Goal: Task Accomplishment & Management: Use online tool/utility

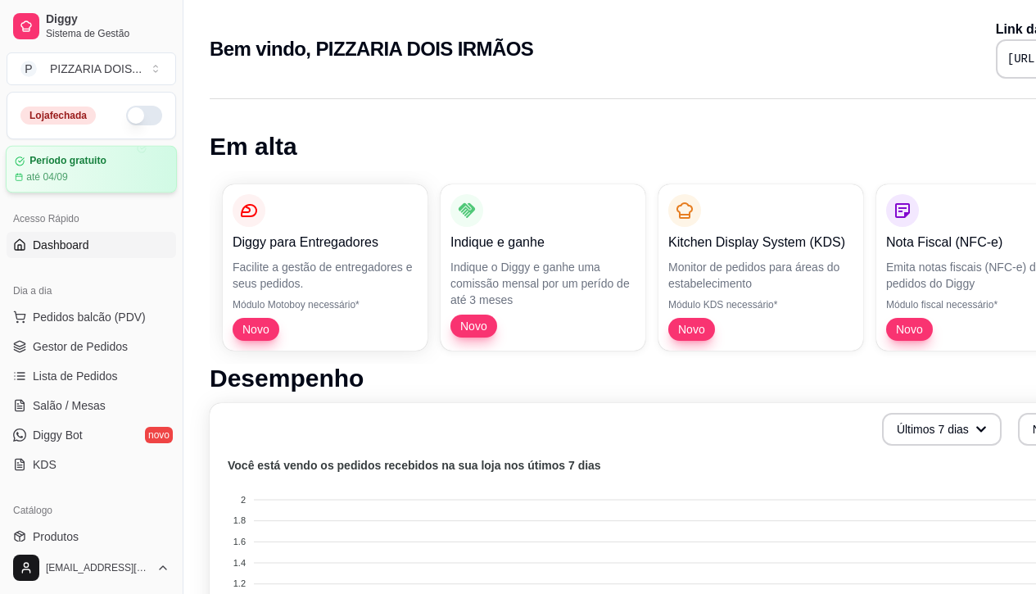
click at [106, 167] on article "Período gratuito" at bounding box center [67, 161] width 77 height 12
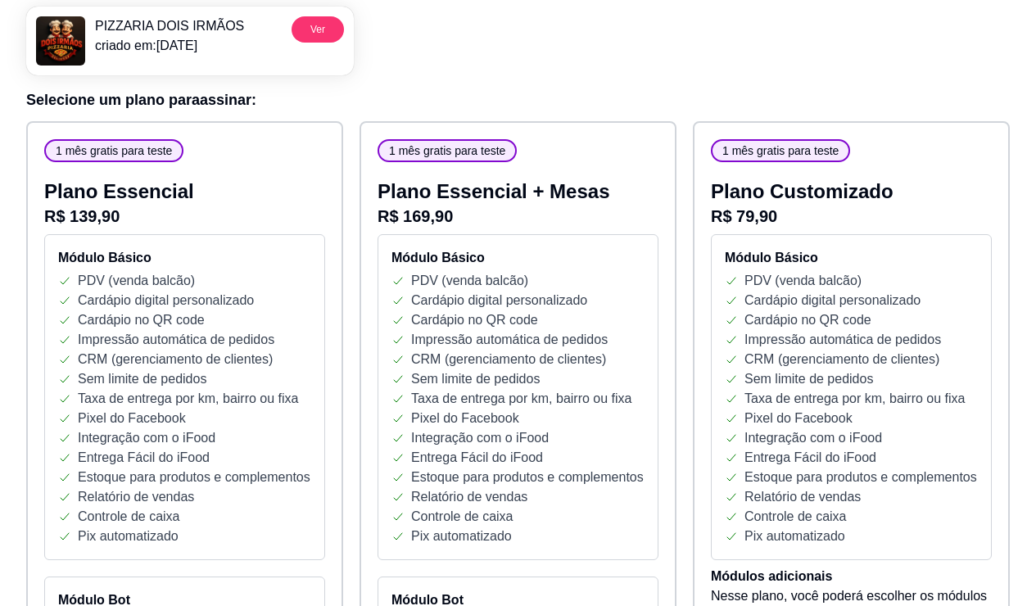
scroll to position [246, 0]
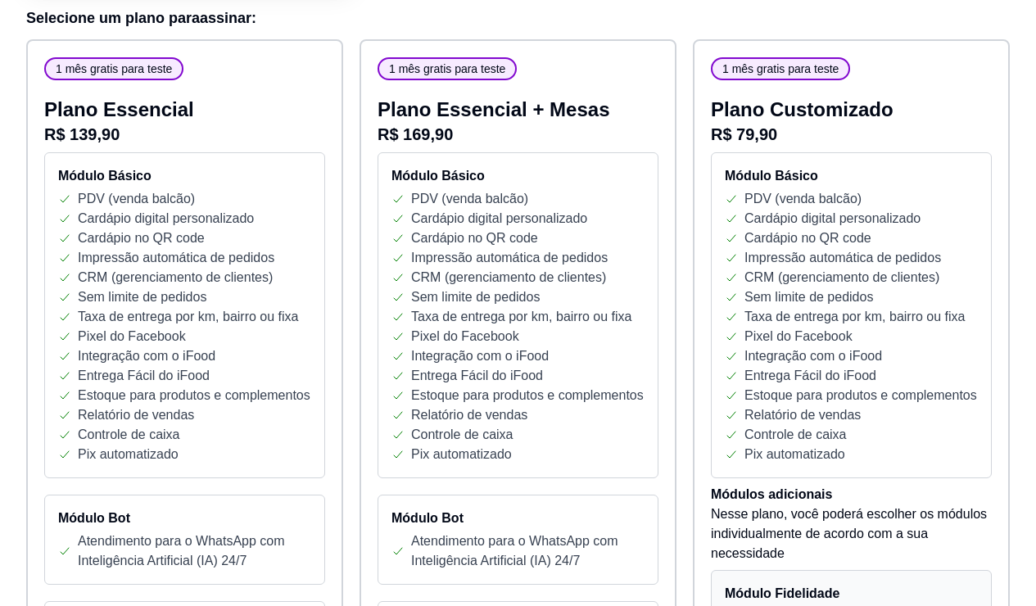
click at [183, 80] on div "1 mês gratis para teste" at bounding box center [113, 68] width 139 height 23
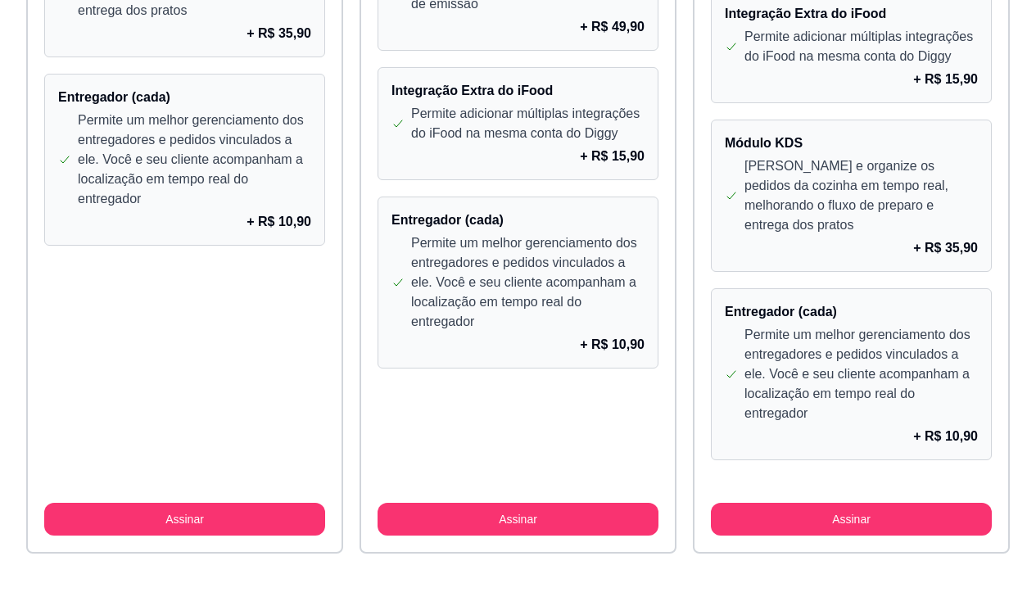
scroll to position [2369, 0]
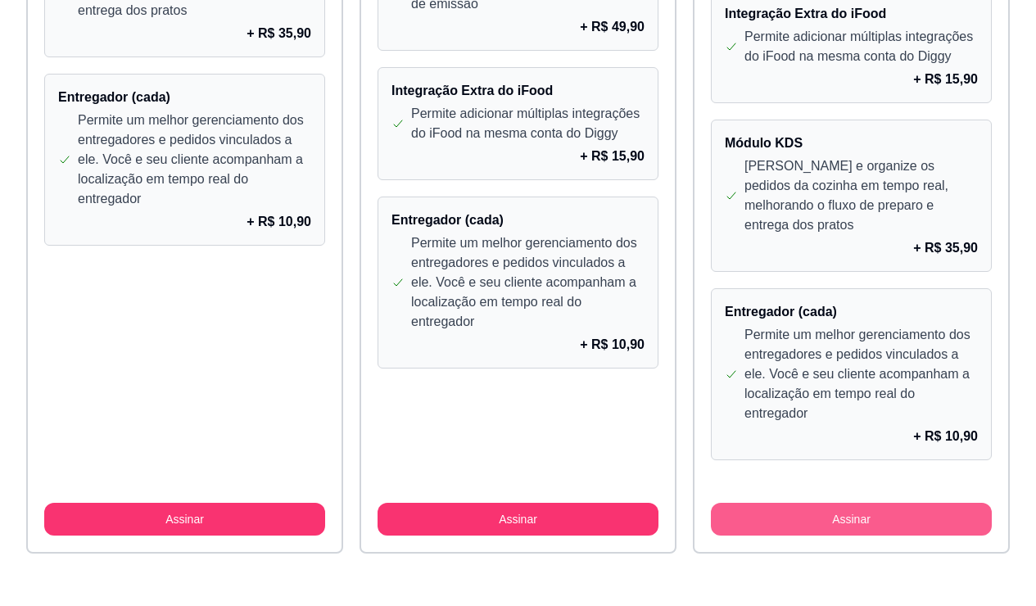
click at [869, 503] on button "Assinar" at bounding box center [851, 519] width 281 height 33
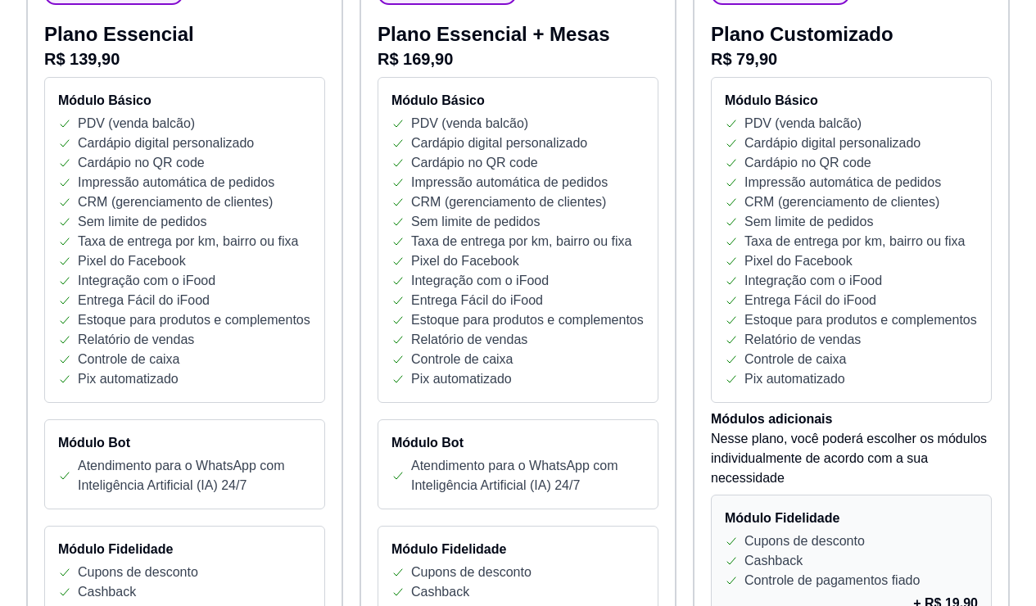
scroll to position [0, 0]
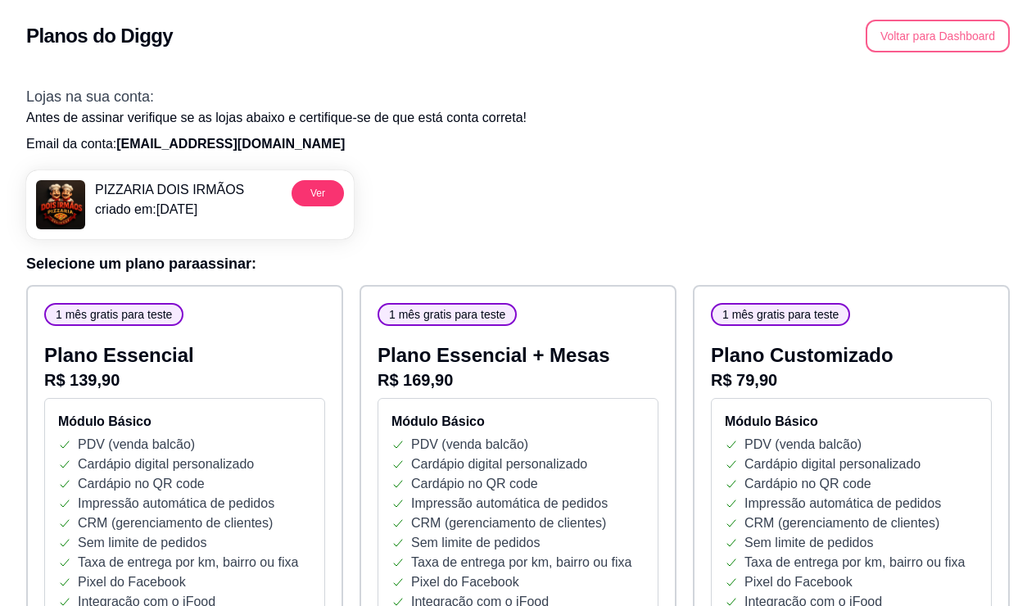
click at [885, 52] on button "Voltar para Dashboard" at bounding box center [938, 36] width 144 height 33
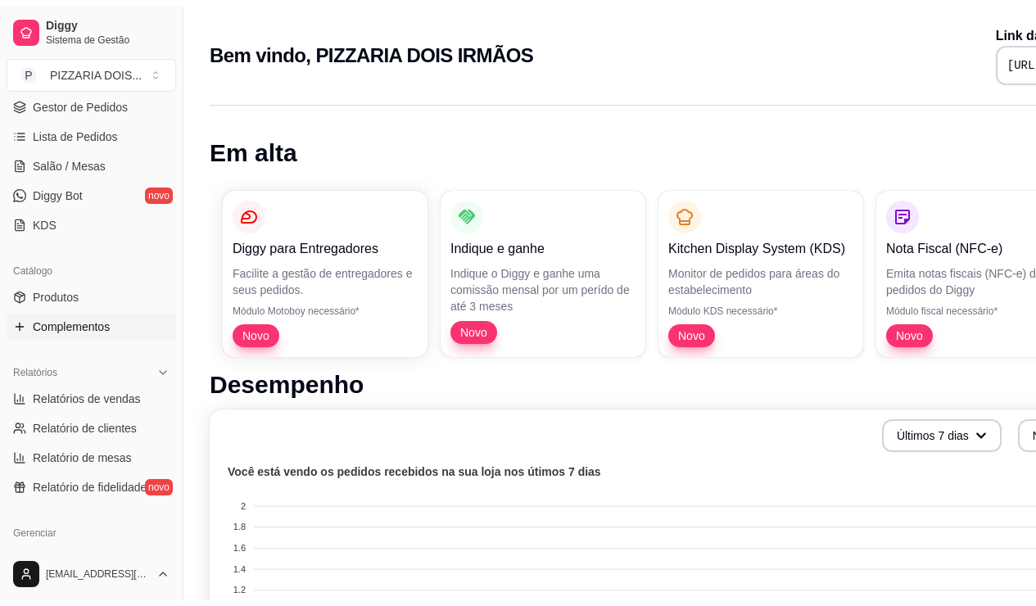
scroll to position [328, 0]
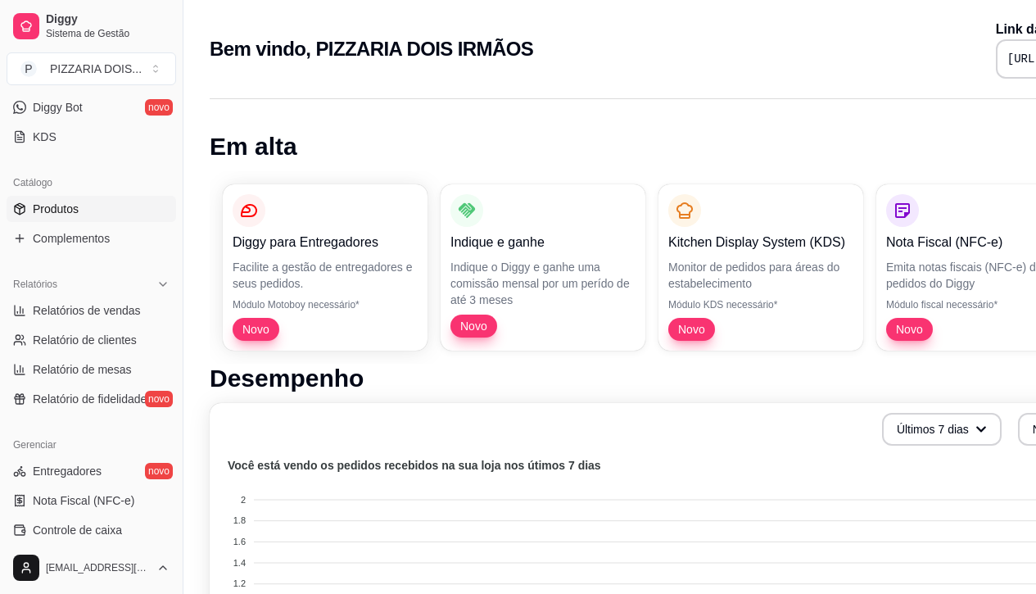
click at [79, 217] on span "Produtos" at bounding box center [56, 209] width 46 height 16
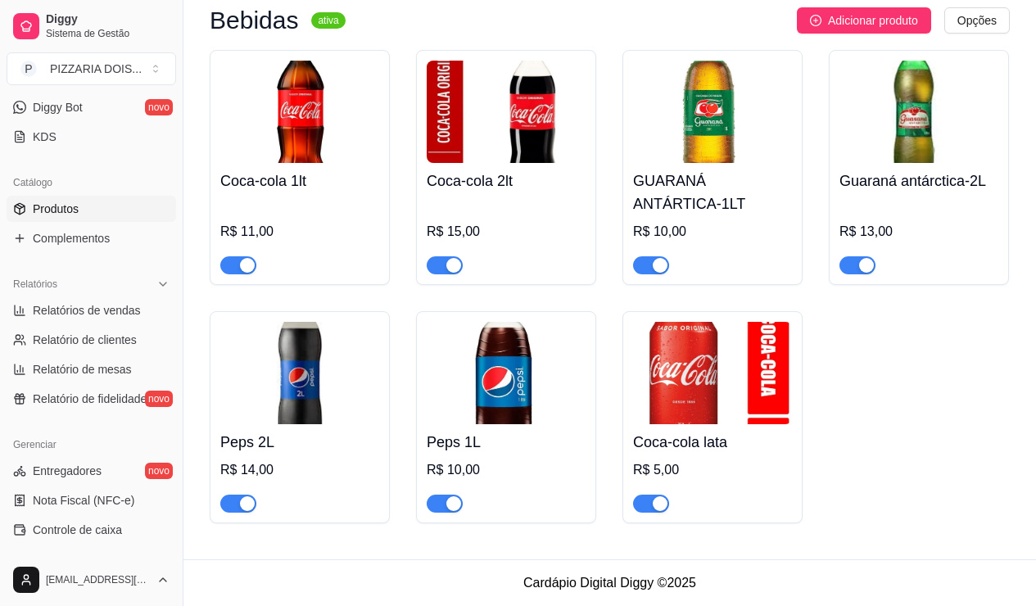
scroll to position [2293, 0]
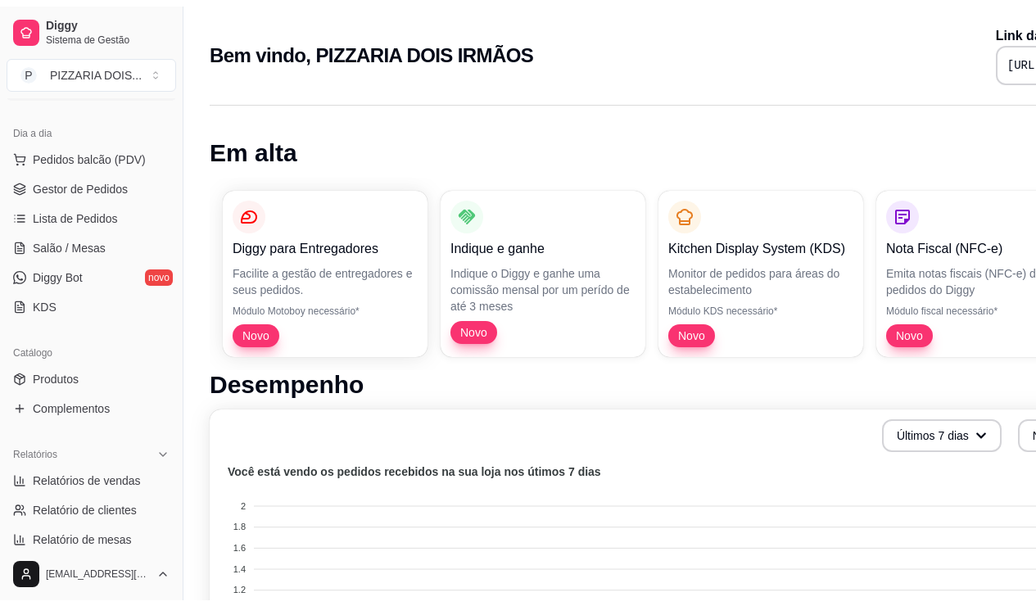
scroll to position [246, 0]
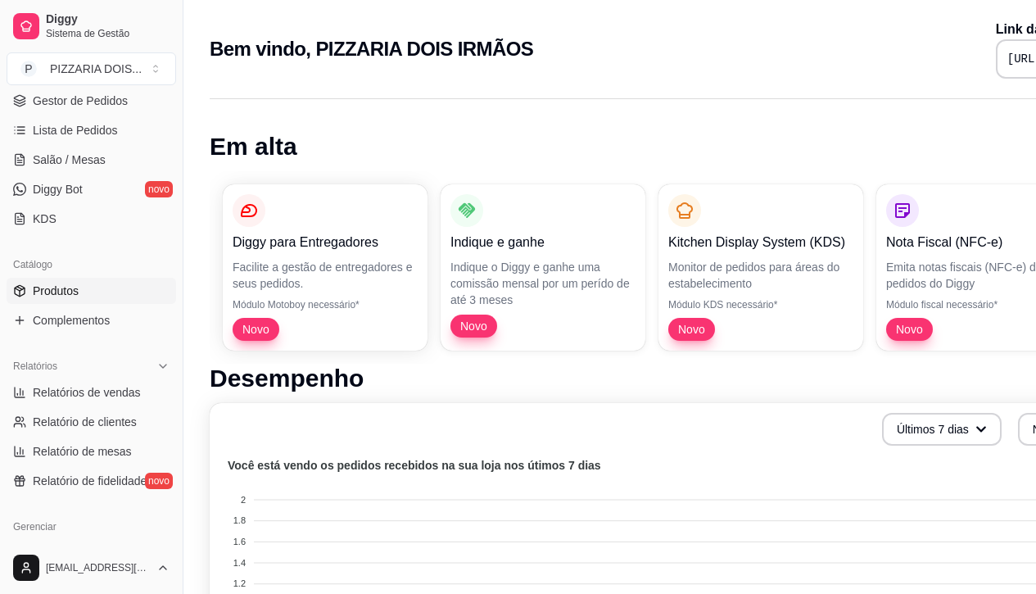
click at [79, 299] on span "Produtos" at bounding box center [56, 291] width 46 height 16
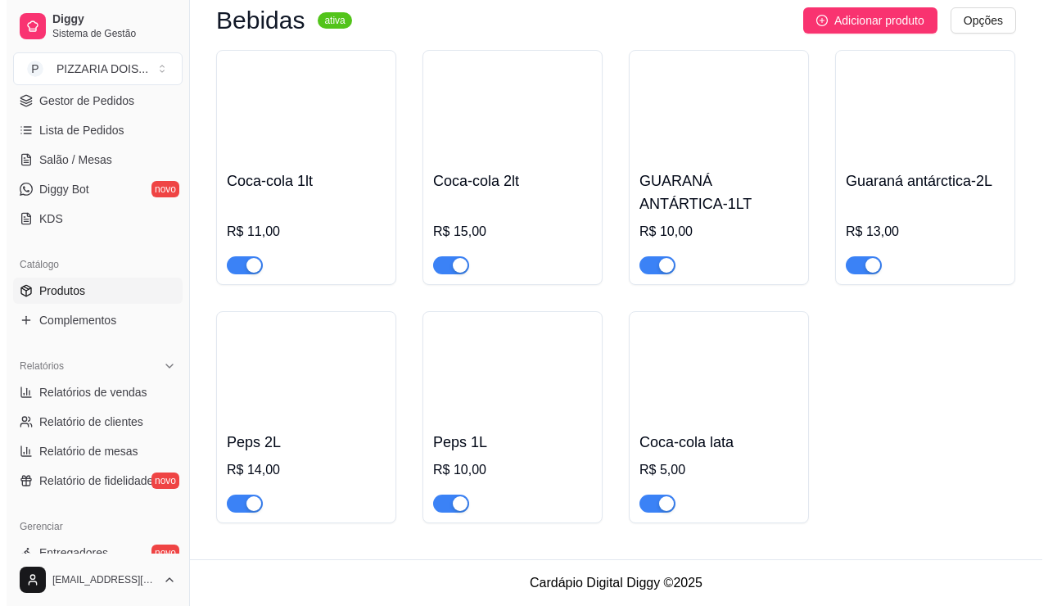
scroll to position [2375, 0]
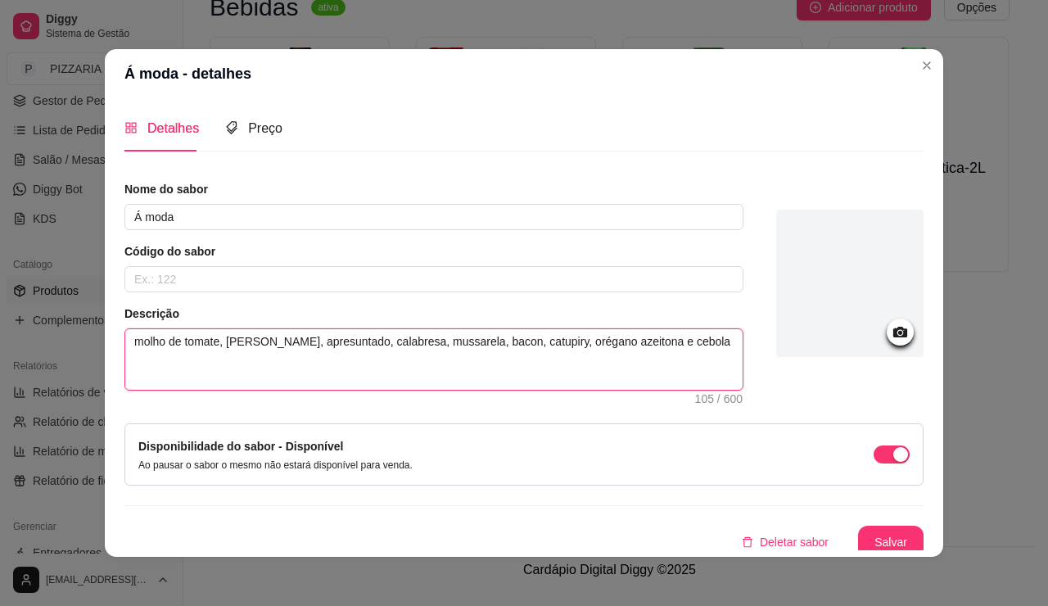
click at [379, 390] on textarea "molho de tomate, mussarela, apresuntado, calabresa, mussarela, bacon, catupiry,…" at bounding box center [434, 359] width 618 height 61
type textarea "molho de tomate, mussarela, apresuntado, calabresa, mussarela bacon, catupiry, …"
type textarea "molho de tomate, mussarela, apresuntado, calabresa, mussarel bacon, catupiry, o…"
type textarea "molho de tomate, mussarela, apresuntado, calabresa, mussare bacon, catupiry, or…"
type textarea "molho de tomate, mussarela, apresuntado, calabresa, mussar bacon, catupiry, oré…"
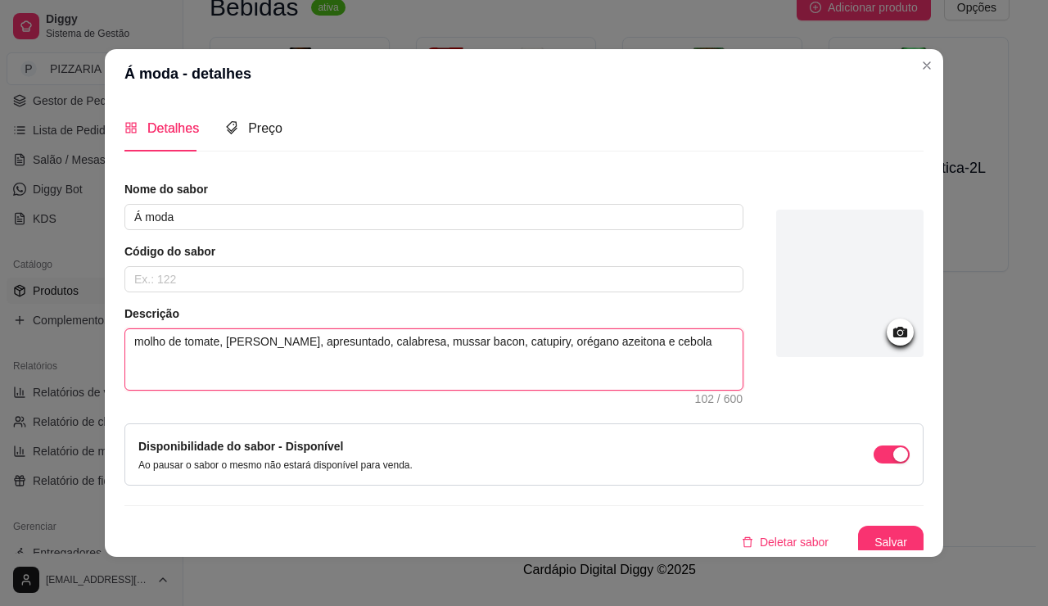
type textarea "molho de tomate, mussarela, apresuntado, calabresa, mussa bacon, catupiry, orég…"
type textarea "molho de tomate, mussarela, apresuntado, calabresa, muss bacon, catupiry, oréga…"
type textarea "molho de tomate, mussarela, apresuntado, calabresa, mus bacon, catupiry, orégan…"
type textarea "molho de tomate, mussarela, apresuntado, calabresa, mu bacon, catupiry, orégano…"
type textarea "molho de tomate, mussarela, apresuntado, calabresa, m bacon, catupiry, orégano …"
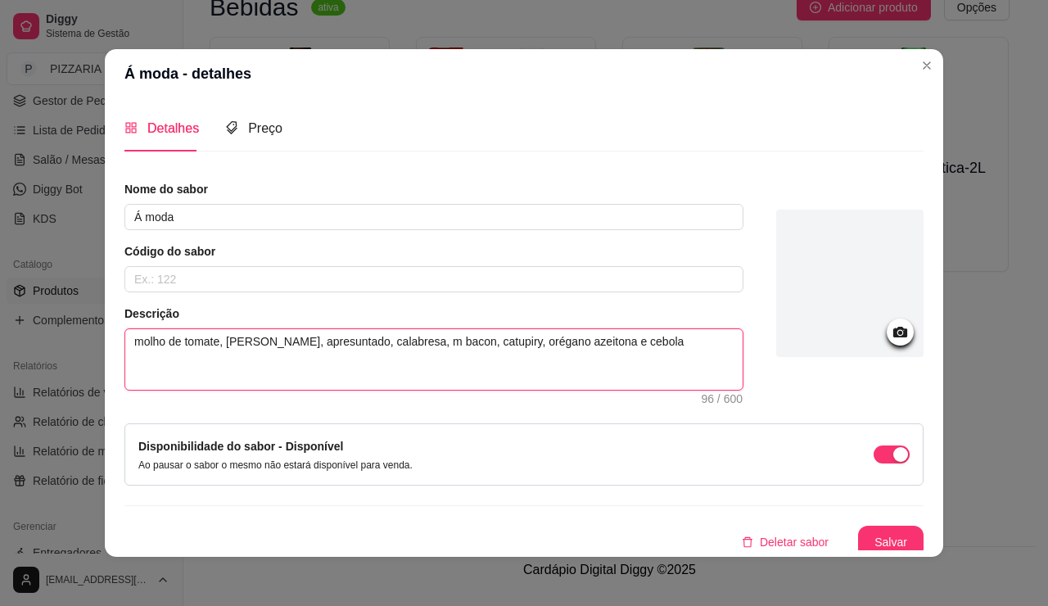
type textarea "molho de tomate, mussarela, apresuntado, calabresa, bacon, catupiry, orégano az…"
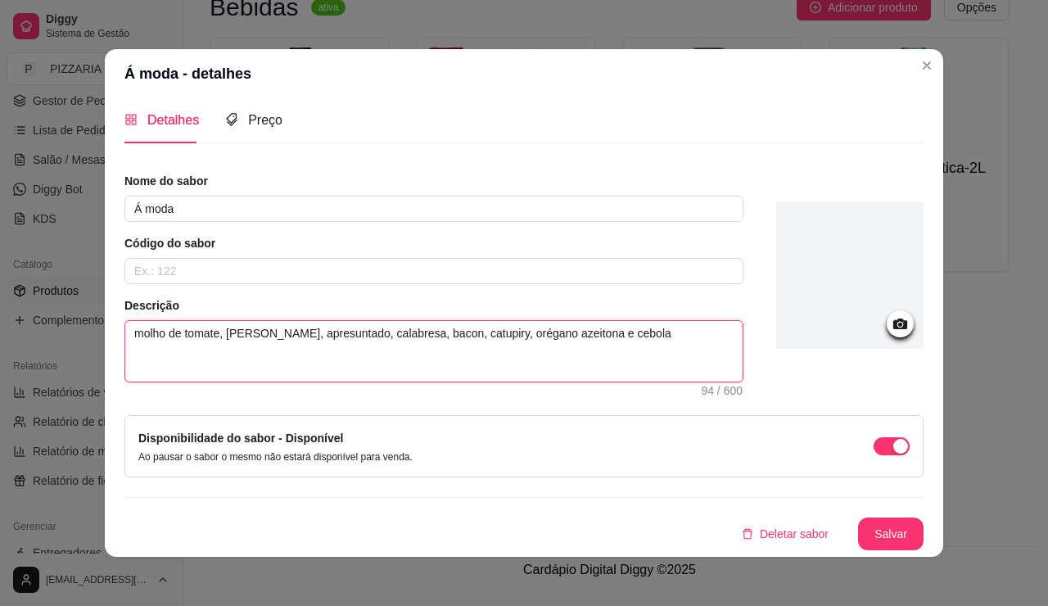
scroll to position [106, 0]
type textarea "molho de tomate, mussarela, apresuntado, calabresa, bacon, catupiry, orégano az…"
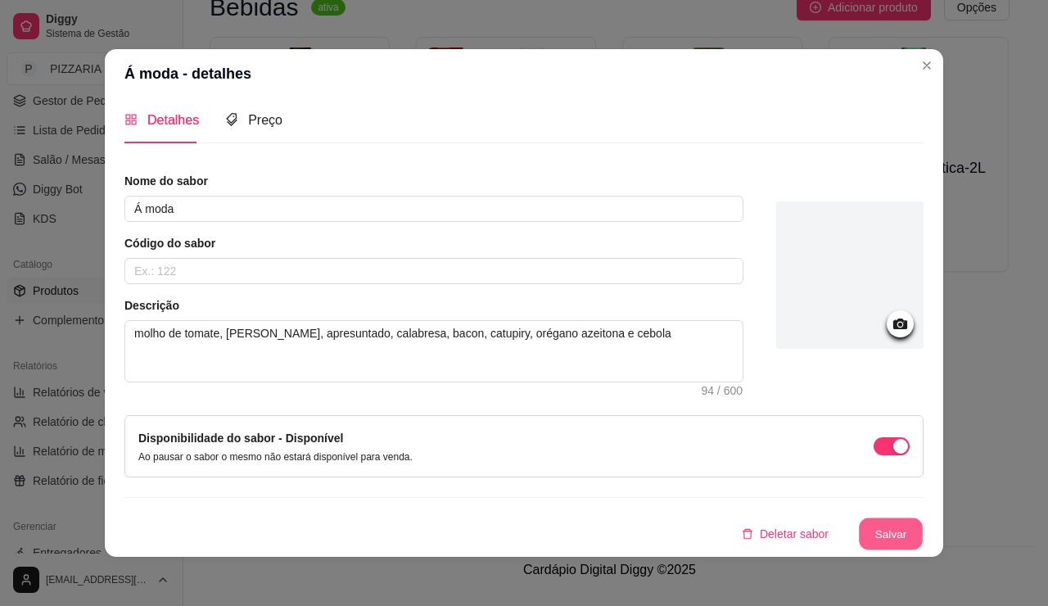
click at [923, 523] on button "Salvar" at bounding box center [891, 534] width 64 height 32
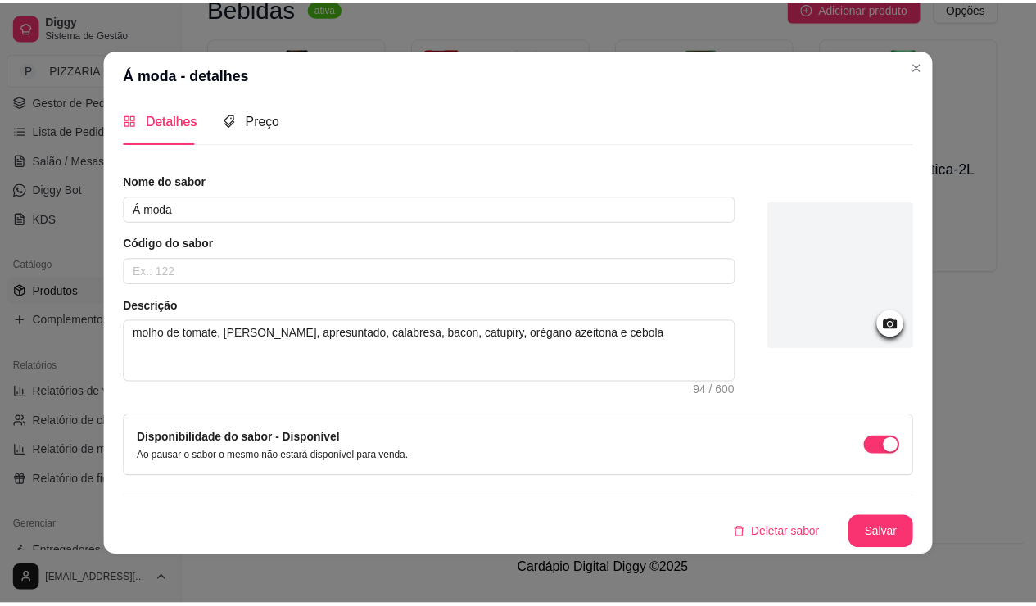
scroll to position [4, 0]
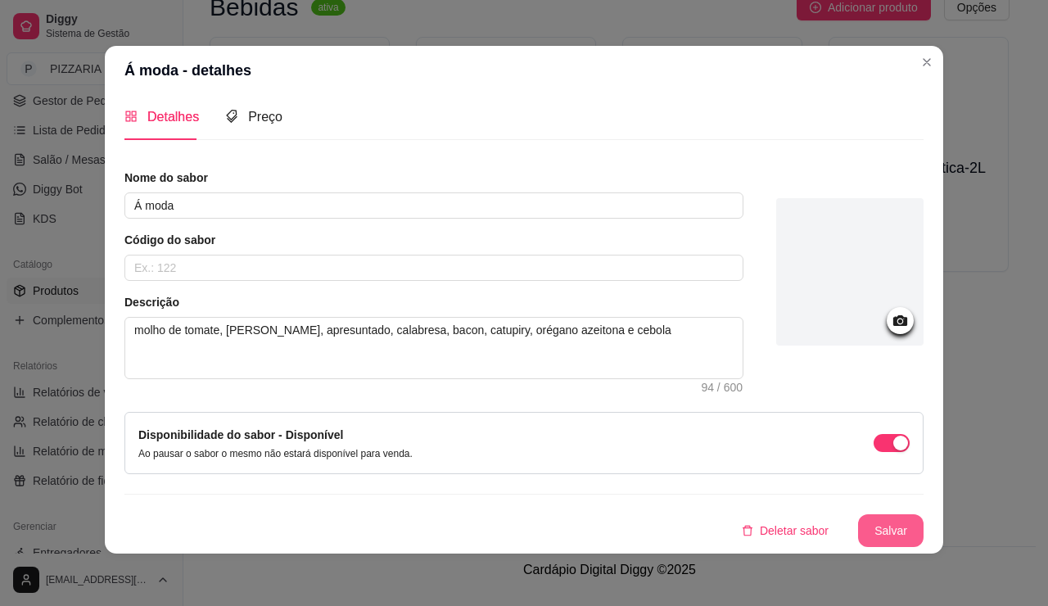
click at [924, 518] on button "Salvar" at bounding box center [891, 530] width 66 height 33
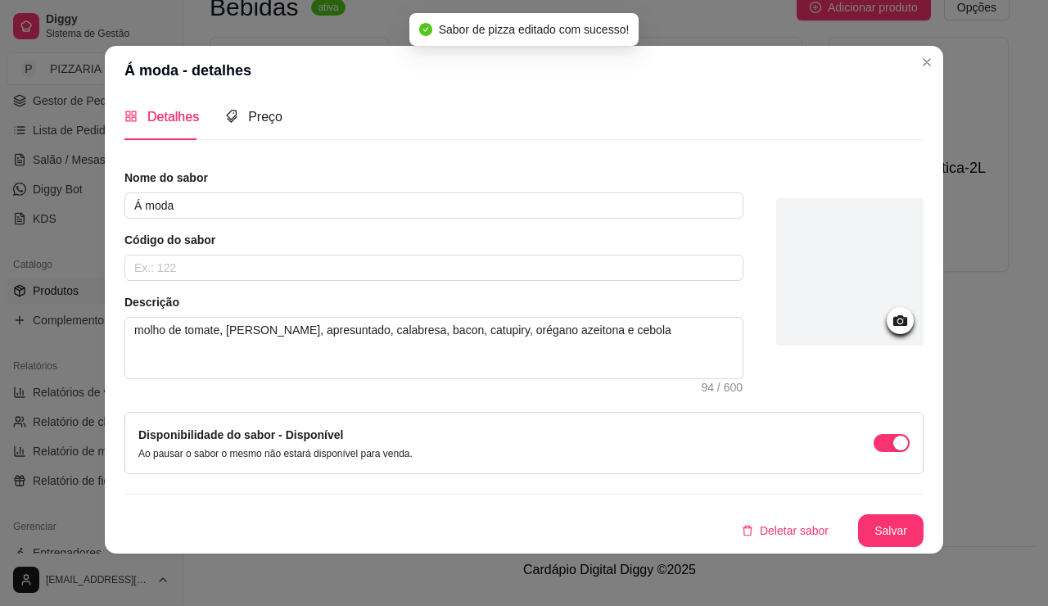
click at [944, 61] on header "Á moda - detalhes" at bounding box center [524, 70] width 839 height 49
